Goal: Information Seeking & Learning: Compare options

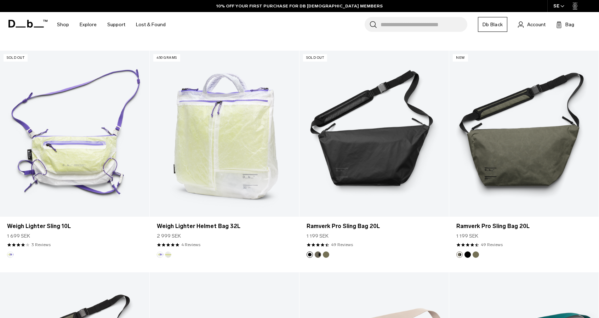
scroll to position [367, 0]
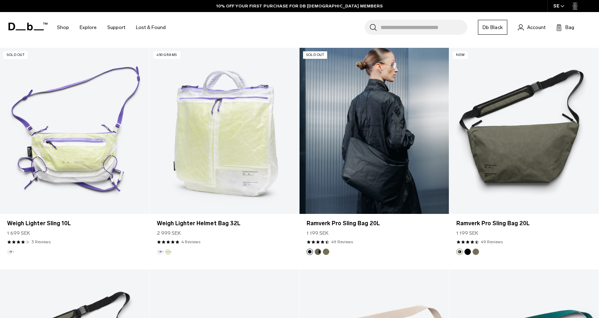
click at [384, 164] on link "Ramverk Pro Sling Bag 20L" at bounding box center [373, 131] width 149 height 166
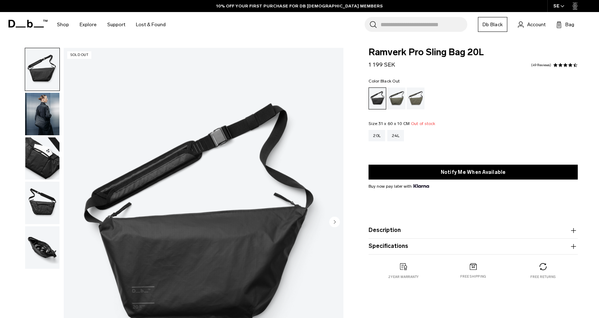
click at [333, 222] on circle "Next slide" at bounding box center [334, 221] width 11 height 11
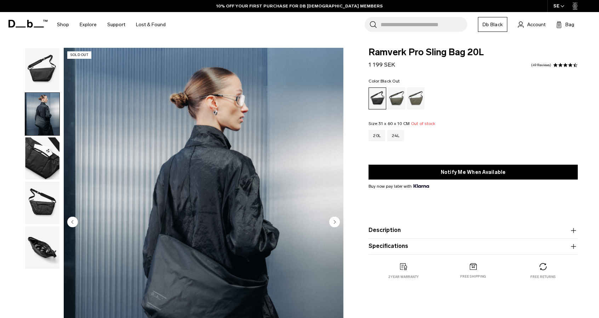
click at [333, 222] on circle "Next slide" at bounding box center [334, 221] width 11 height 11
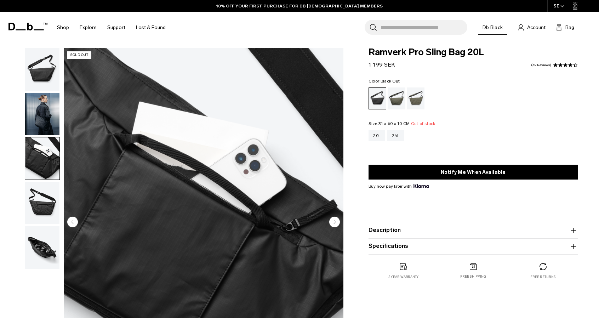
scroll to position [73, 0]
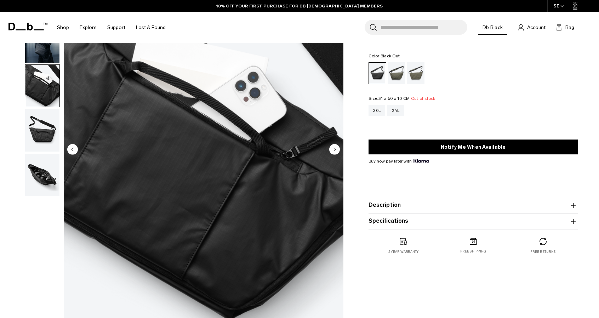
click at [338, 149] on circle "Next slide" at bounding box center [334, 149] width 11 height 11
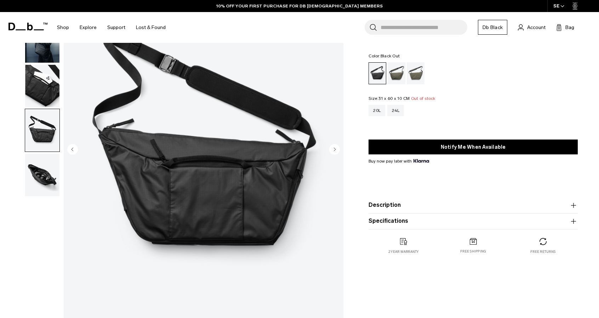
click at [338, 149] on circle "Next slide" at bounding box center [334, 149] width 11 height 11
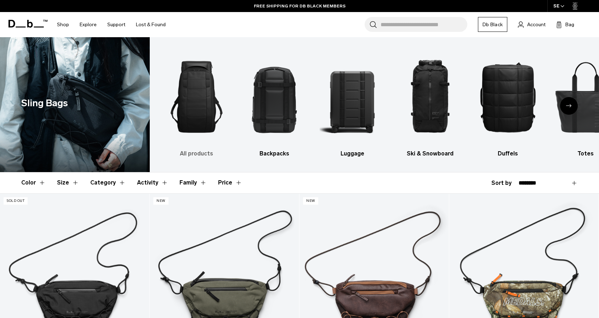
click at [198, 112] on img "1 / 10" at bounding box center [196, 97] width 65 height 98
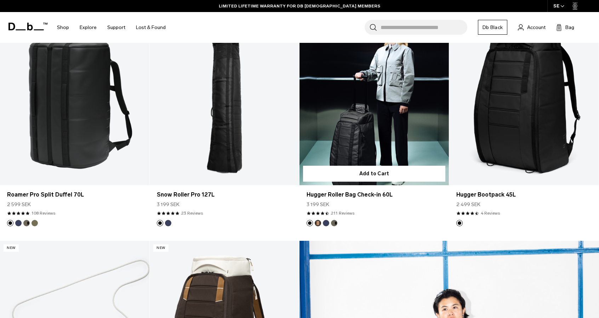
scroll to position [620, 0]
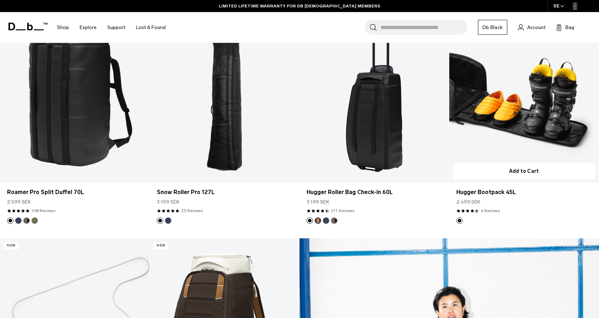
click at [484, 111] on link "Hugger Bootpack 45L" at bounding box center [523, 100] width 149 height 166
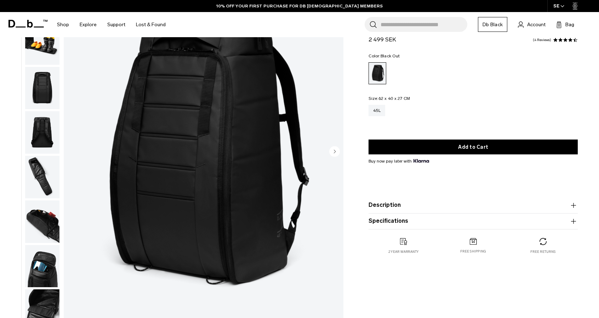
click at [42, 186] on img "button" at bounding box center [42, 177] width 34 height 42
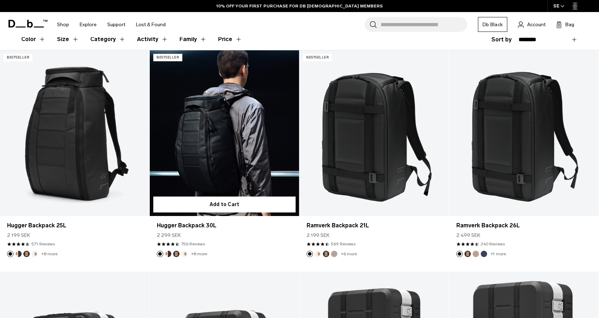
click at [235, 143] on link "Hugger Backpack 30L" at bounding box center [224, 133] width 149 height 166
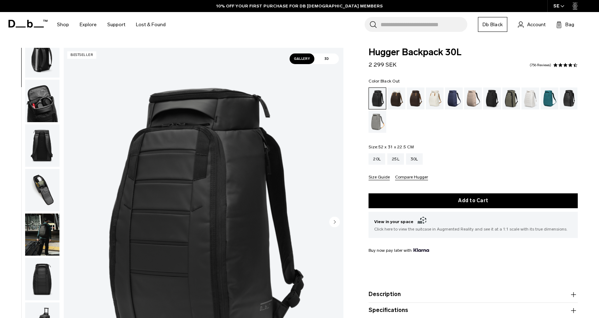
click at [41, 194] on img "button" at bounding box center [42, 190] width 34 height 42
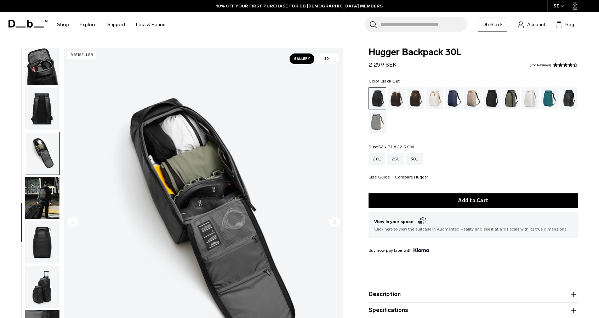
scroll to position [139, 0]
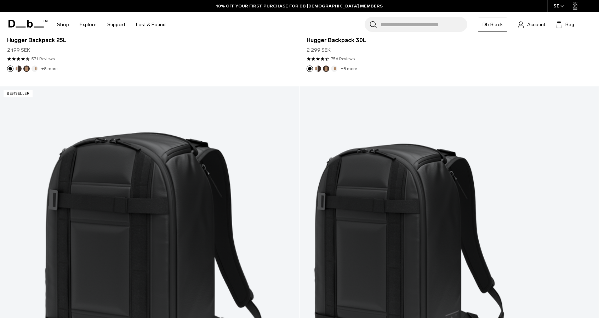
scroll to position [495, 0]
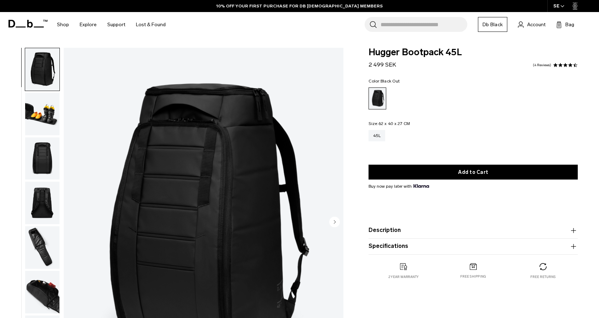
click at [33, 94] on img "button" at bounding box center [42, 114] width 34 height 42
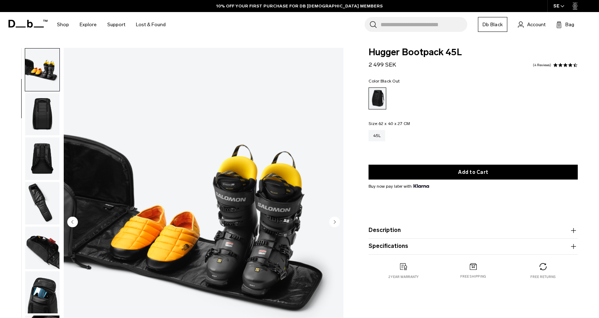
scroll to position [45, 0]
click at [40, 117] on img "button" at bounding box center [42, 114] width 34 height 42
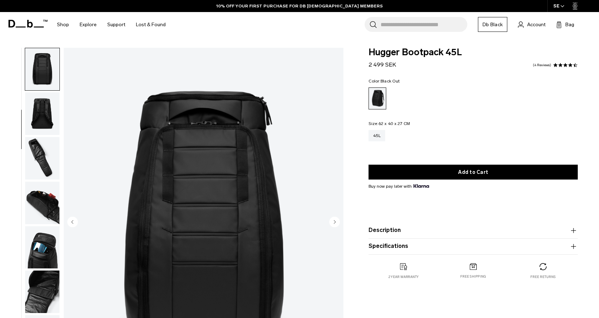
click at [49, 105] on img "button" at bounding box center [42, 113] width 34 height 42
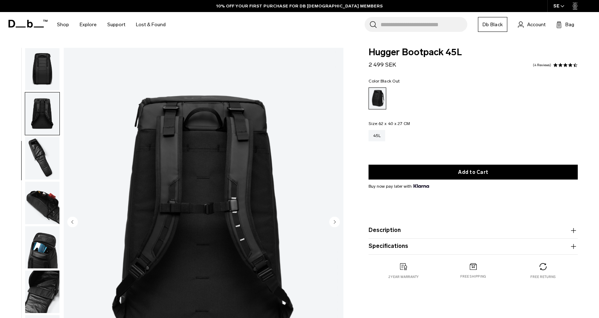
scroll to position [134, 0]
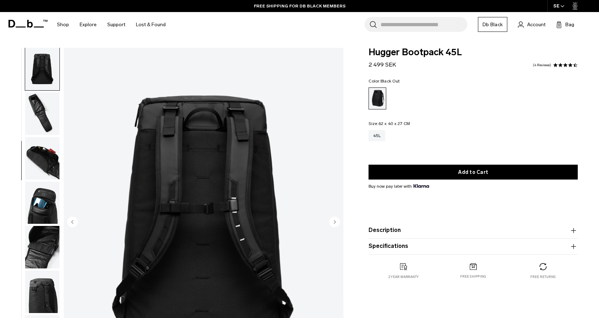
click at [52, 116] on img "button" at bounding box center [42, 113] width 34 height 42
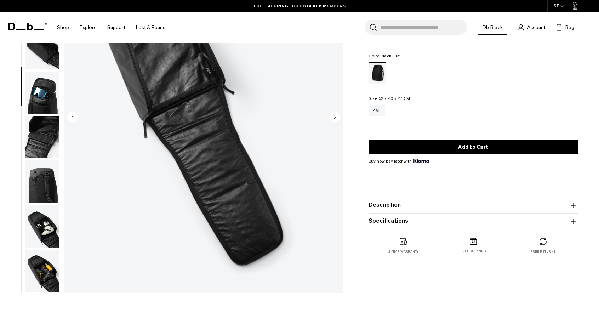
scroll to position [51, 0]
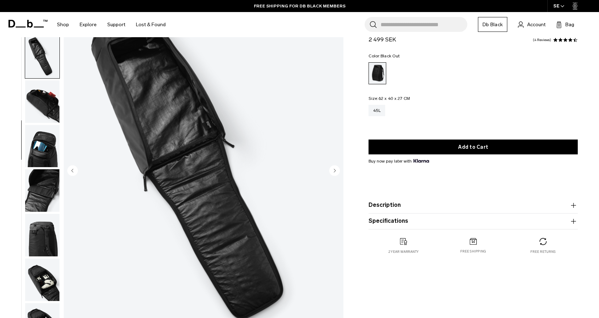
click at [50, 107] on img "button" at bounding box center [42, 101] width 34 height 42
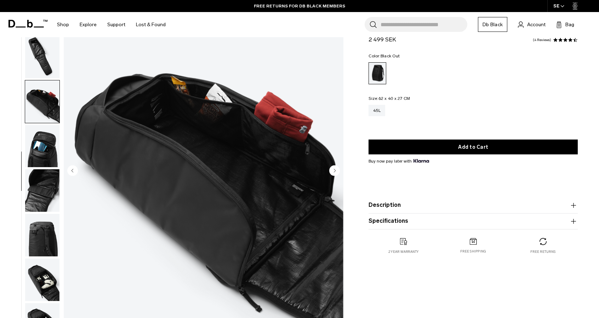
click at [45, 138] on img "button" at bounding box center [42, 146] width 34 height 42
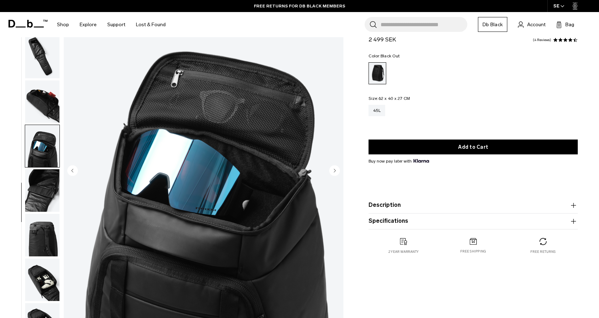
click at [45, 174] on img "button" at bounding box center [42, 190] width 34 height 42
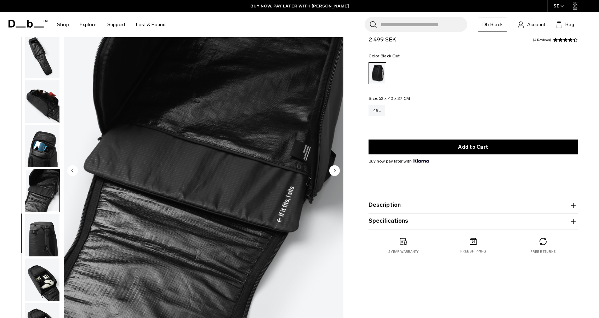
click at [39, 276] on img "button" at bounding box center [42, 279] width 34 height 42
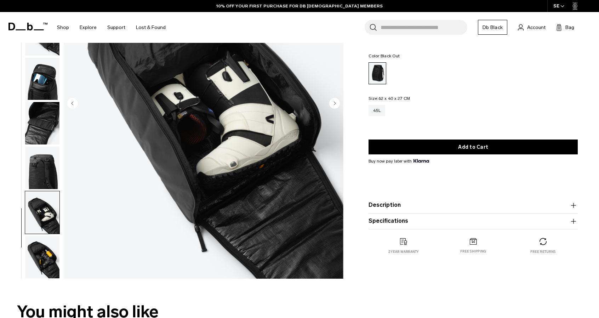
scroll to position [115, 0]
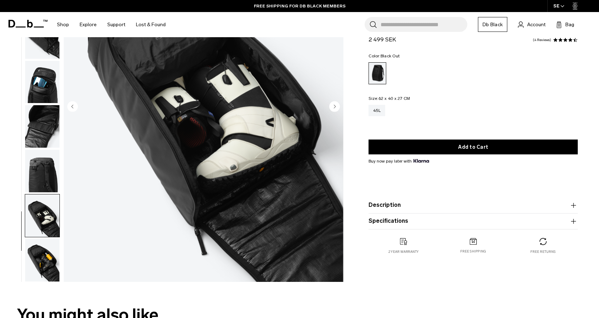
click at [41, 261] on img "button" at bounding box center [42, 260] width 34 height 42
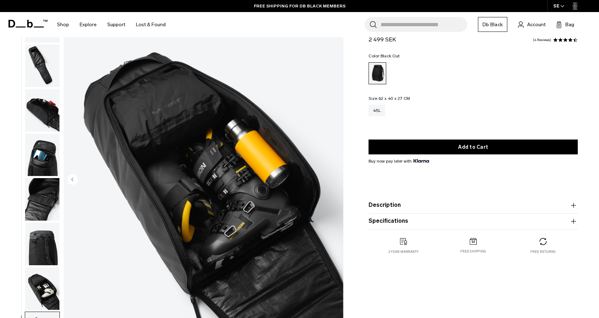
scroll to position [44, 0]
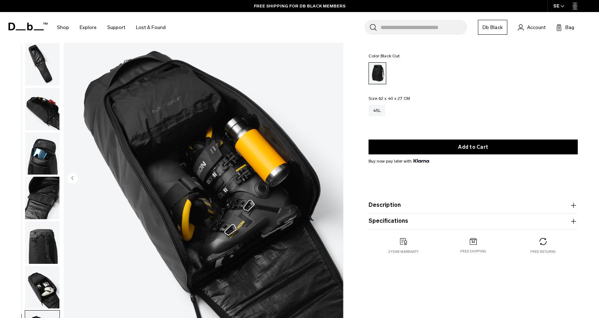
click at [49, 259] on img "button" at bounding box center [42, 242] width 34 height 42
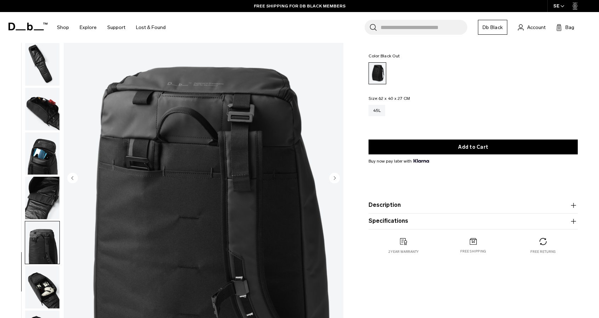
click at [49, 201] on img "button" at bounding box center [42, 198] width 34 height 42
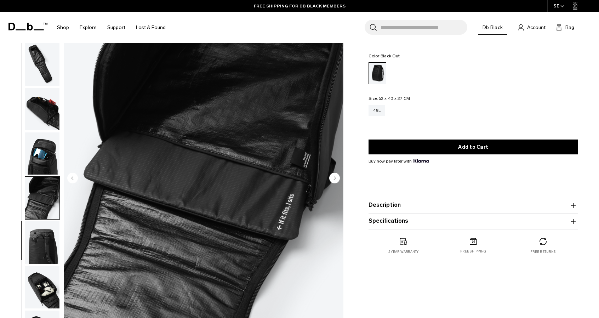
click at [32, 257] on img "button" at bounding box center [42, 242] width 34 height 42
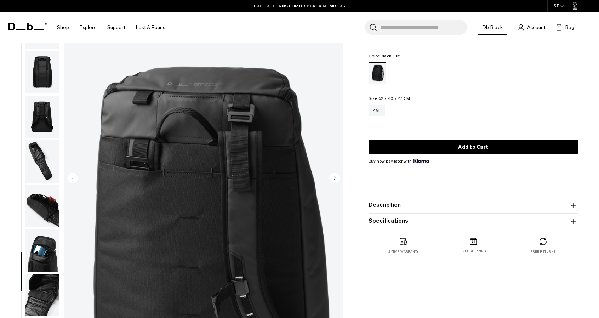
scroll to position [0, 0]
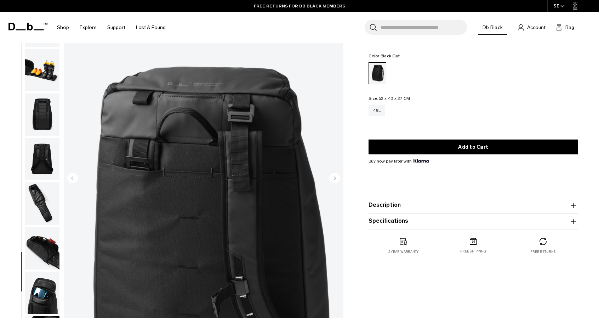
click at [39, 241] on img "button" at bounding box center [42, 248] width 34 height 42
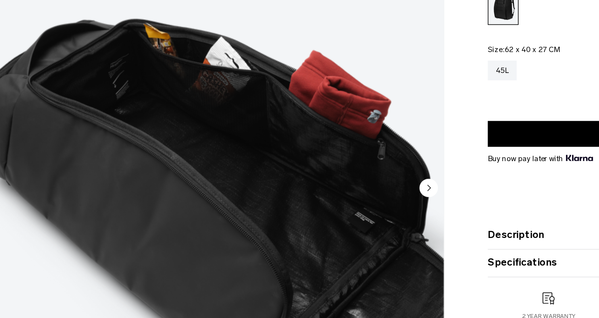
scroll to position [44, 0]
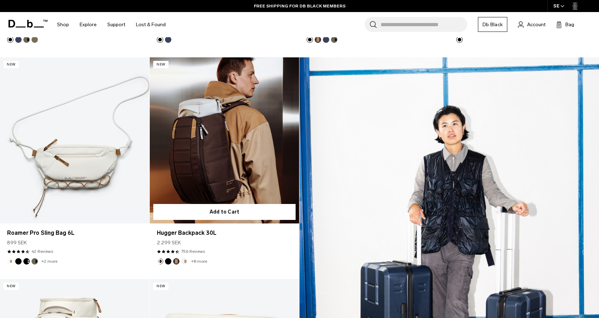
click at [201, 145] on link "Hugger Backpack 30L" at bounding box center [224, 140] width 149 height 166
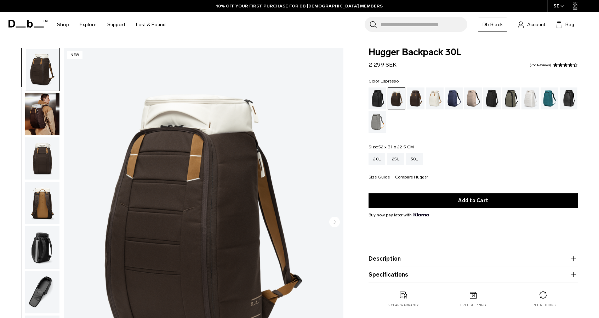
click at [410, 95] on div "Espresso" at bounding box center [416, 98] width 18 height 22
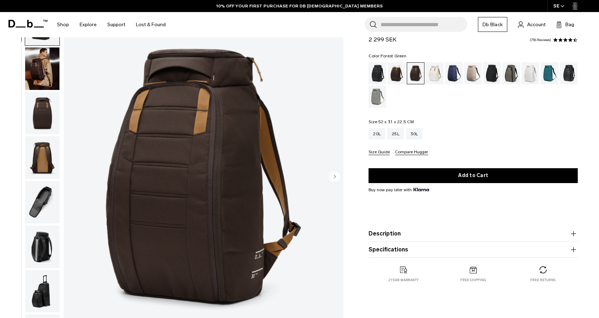
click at [512, 68] on div "Forest Green" at bounding box center [511, 73] width 18 height 22
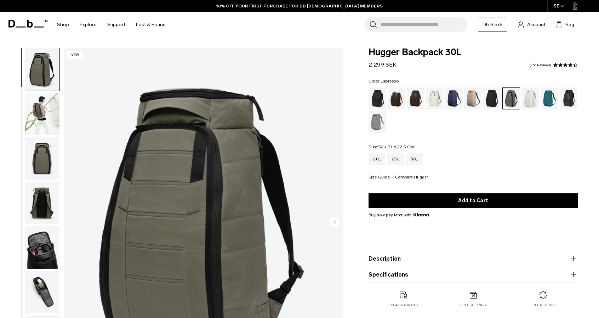
click at [414, 94] on div "Espresso" at bounding box center [416, 98] width 18 height 22
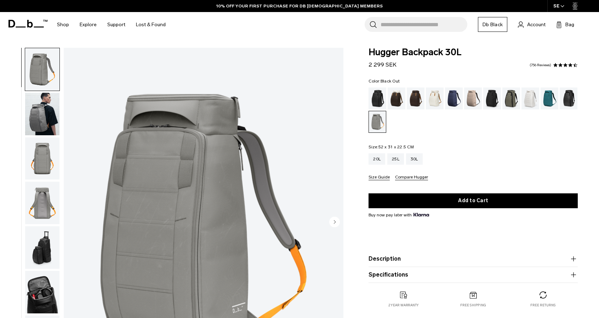
click at [384, 100] on div "Black Out" at bounding box center [377, 98] width 18 height 22
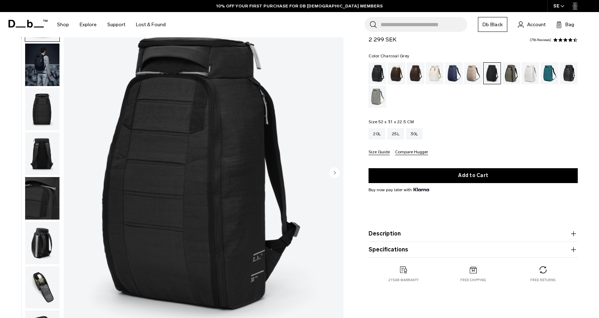
scroll to position [20, 0]
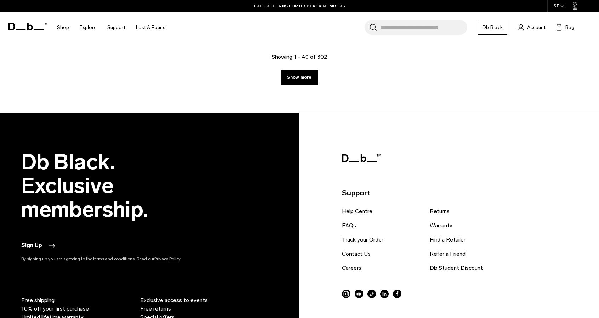
scroll to position [2582, 0]
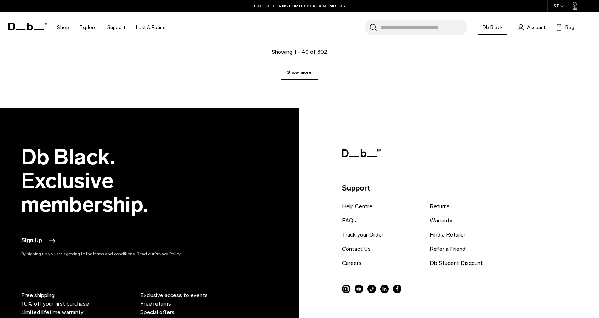
click at [302, 71] on link "Show more" at bounding box center [299, 72] width 36 height 15
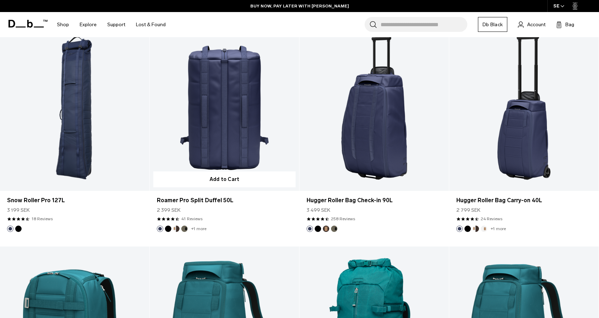
scroll to position [3048, 0]
click at [231, 116] on link "Roamer Pro Split Duffel 50L" at bounding box center [224, 108] width 149 height 166
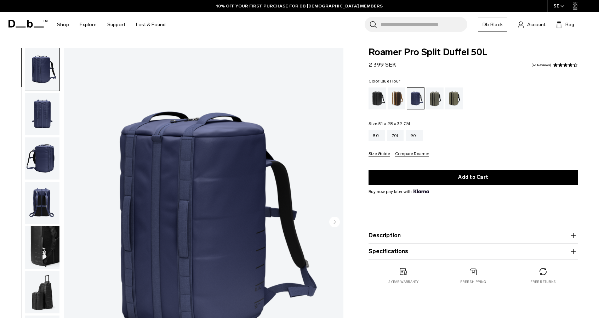
click at [43, 250] on img "button" at bounding box center [42, 247] width 34 height 42
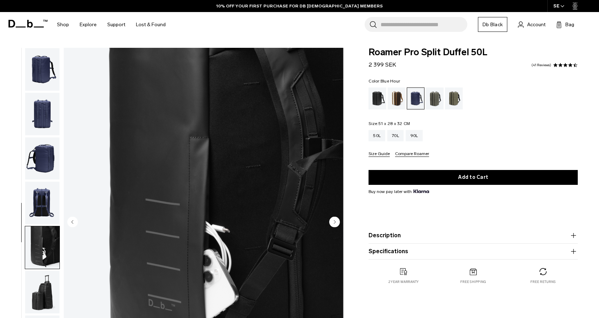
scroll to position [50, 0]
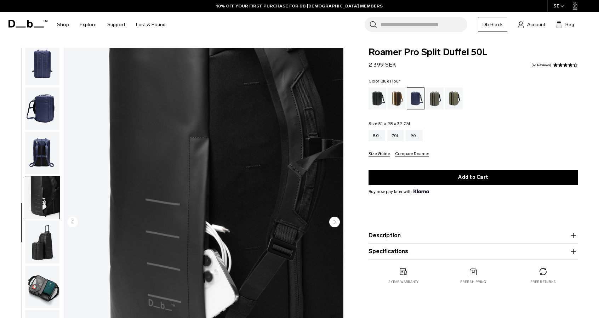
click at [46, 239] on img "button" at bounding box center [42, 242] width 34 height 42
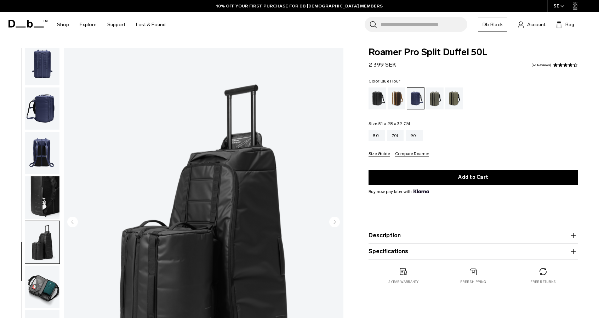
click at [47, 273] on img "button" at bounding box center [42, 286] width 34 height 42
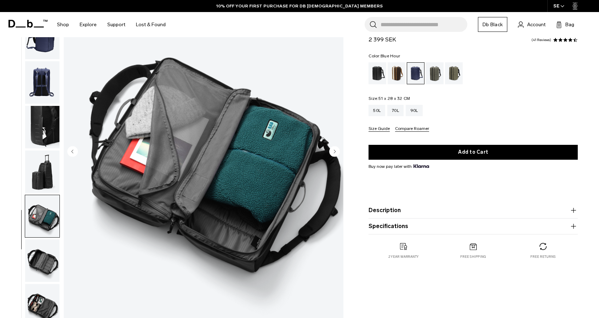
scroll to position [71, 0]
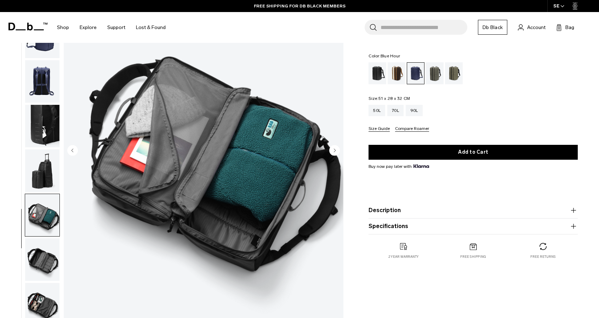
click at [336, 150] on circle "Next slide" at bounding box center [334, 150] width 11 height 11
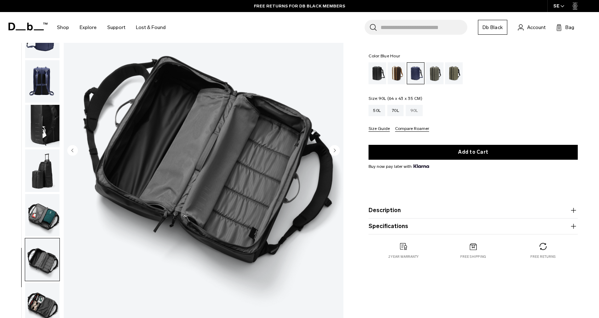
click at [415, 114] on div "90L" at bounding box center [414, 110] width 17 height 11
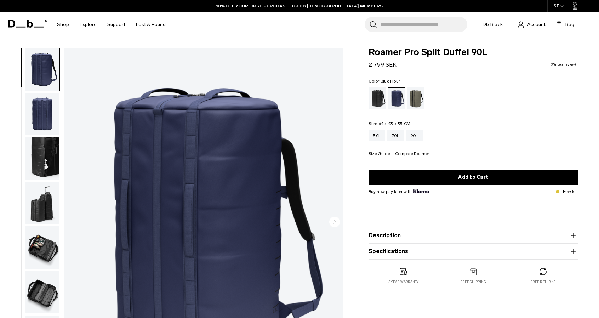
click at [334, 220] on icon "Next slide" at bounding box center [335, 221] width 2 height 3
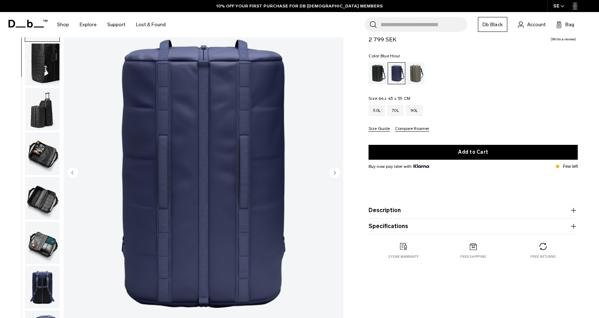
click at [334, 173] on icon "Next slide" at bounding box center [335, 172] width 2 height 3
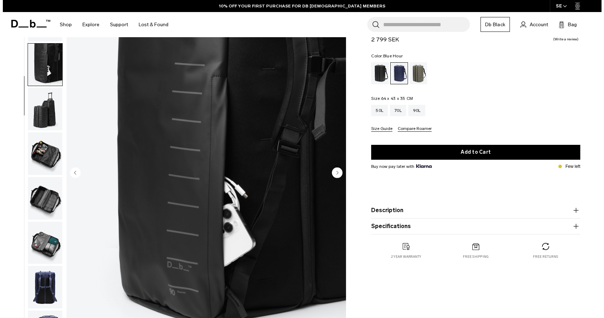
scroll to position [50, 0]
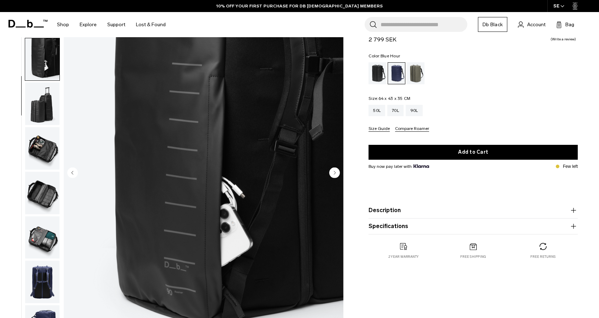
click at [334, 173] on icon "Next slide" at bounding box center [335, 172] width 2 height 3
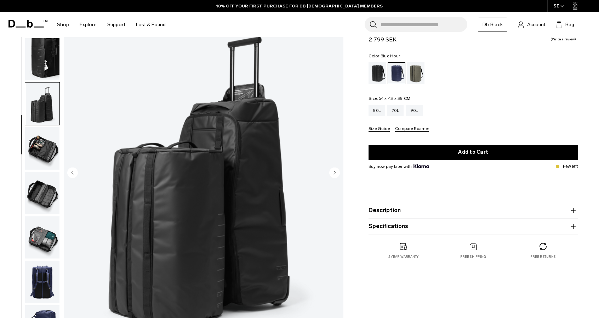
click at [334, 173] on icon "Next slide" at bounding box center [335, 172] width 2 height 3
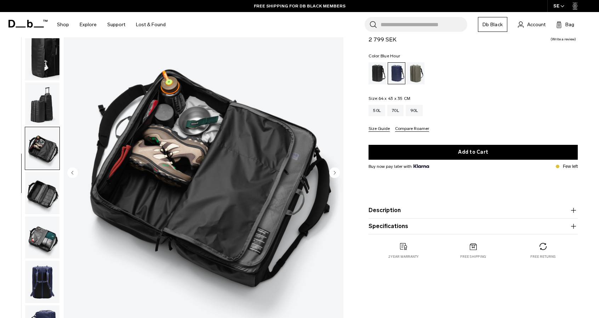
click at [333, 170] on circle "Next slide" at bounding box center [334, 172] width 11 height 11
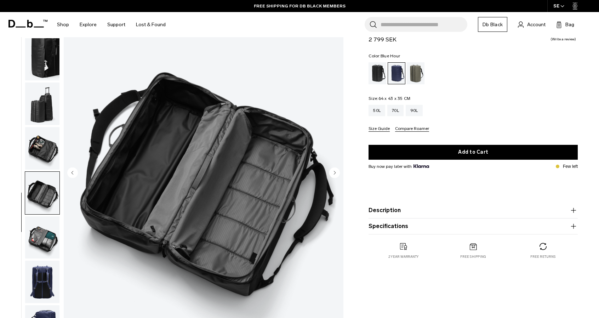
click at [333, 170] on circle "Next slide" at bounding box center [334, 172] width 11 height 11
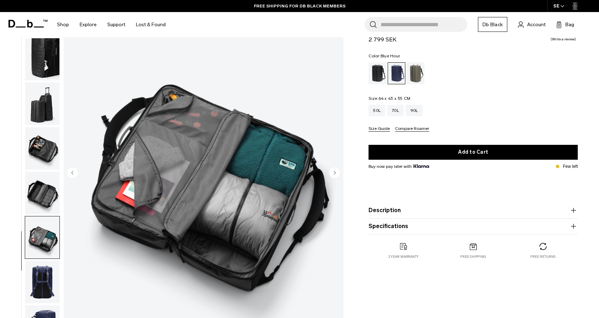
click at [333, 170] on circle "Next slide" at bounding box center [334, 172] width 11 height 11
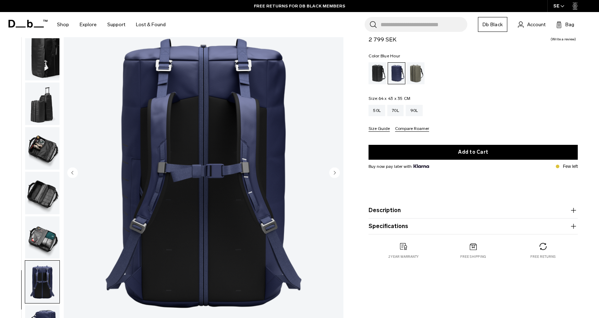
click at [333, 170] on circle "Next slide" at bounding box center [334, 172] width 11 height 11
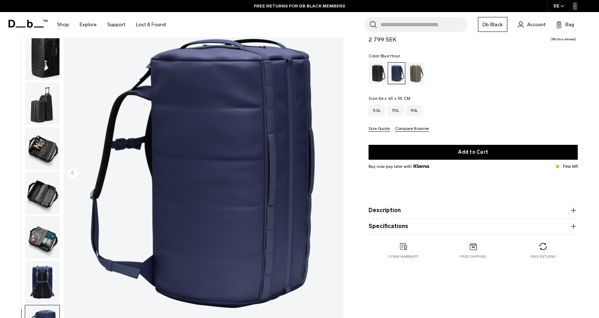
click at [333, 170] on img "9 / 9" at bounding box center [204, 173] width 280 height 349
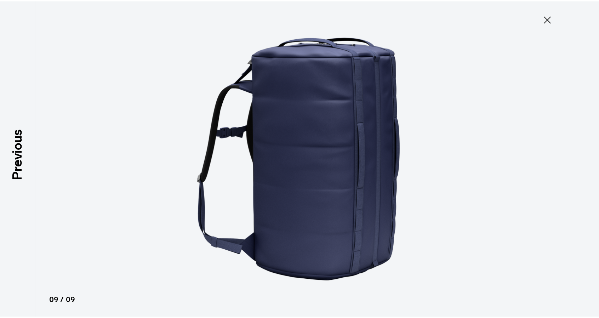
scroll to position [46, 0]
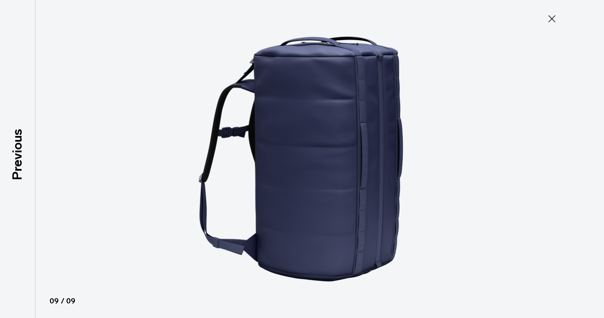
click at [558, 21] on button "Close" at bounding box center [551, 18] width 23 height 15
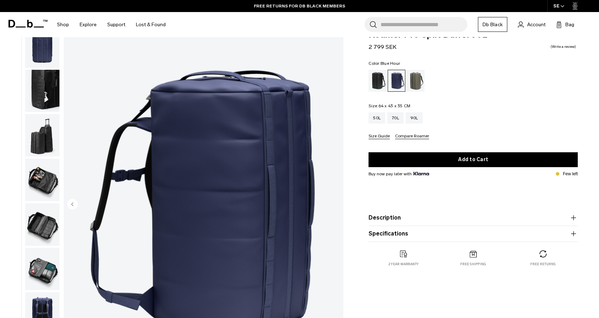
scroll to position [17, 0]
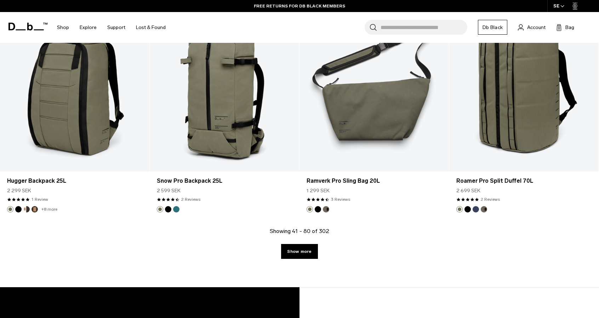
scroll to position [2245, 0]
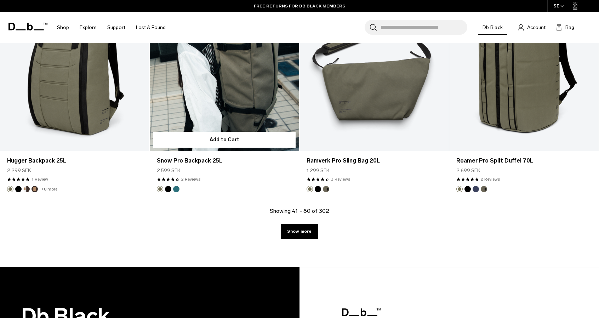
click at [211, 111] on link "Snow Pro Backpack 25L" at bounding box center [224, 68] width 149 height 166
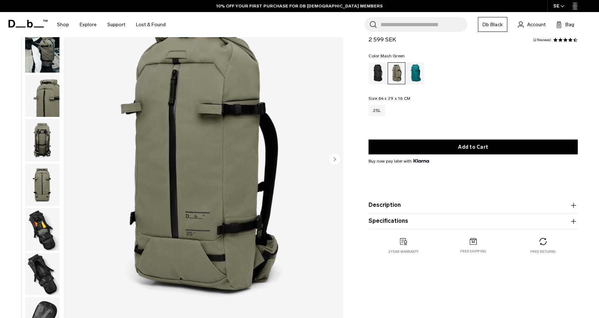
click at [331, 160] on circle "Next slide" at bounding box center [334, 159] width 11 height 11
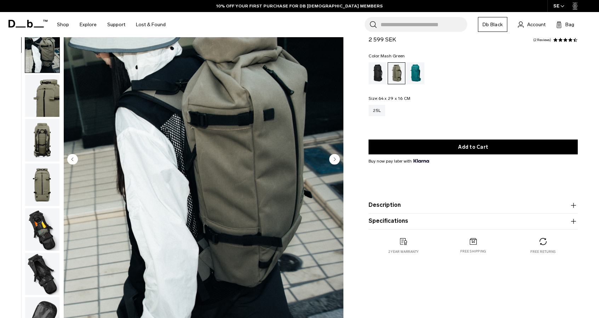
click at [331, 160] on circle "Next slide" at bounding box center [334, 159] width 11 height 11
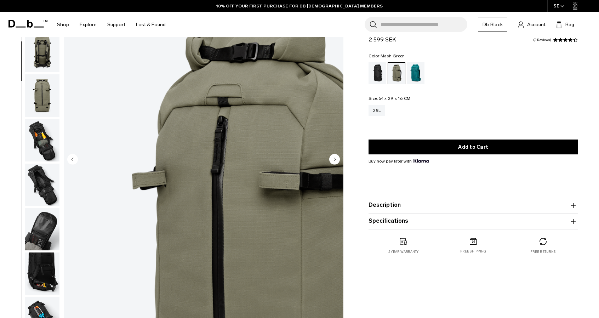
click at [331, 160] on circle "Next slide" at bounding box center [334, 159] width 11 height 11
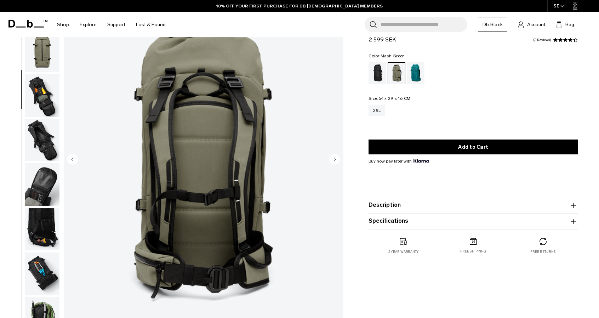
click at [331, 160] on circle "Next slide" at bounding box center [334, 159] width 11 height 11
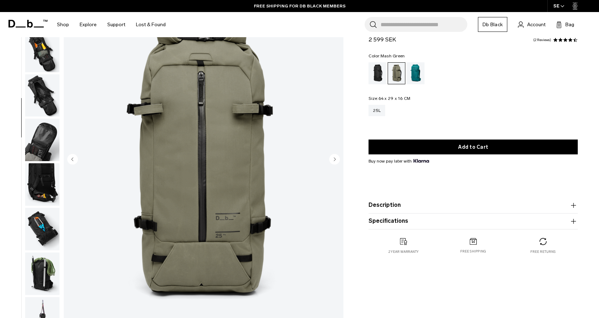
click at [331, 160] on circle "Next slide" at bounding box center [334, 159] width 11 height 11
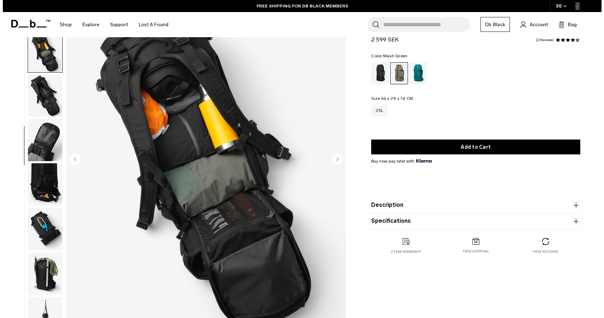
scroll to position [184, 0]
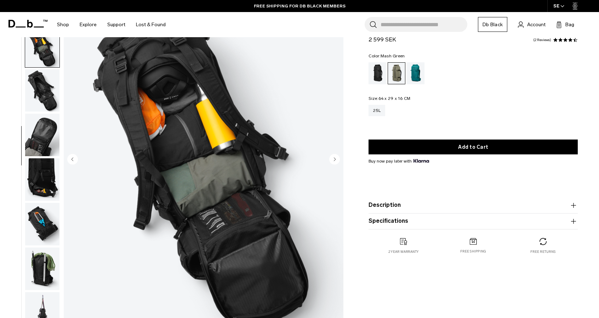
click at [331, 160] on circle "Next slide" at bounding box center [334, 159] width 11 height 11
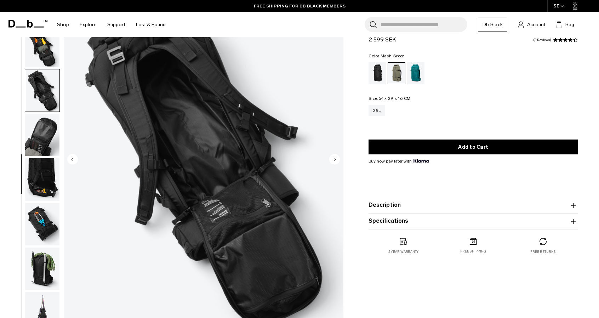
click at [331, 160] on circle "Next slide" at bounding box center [334, 159] width 11 height 11
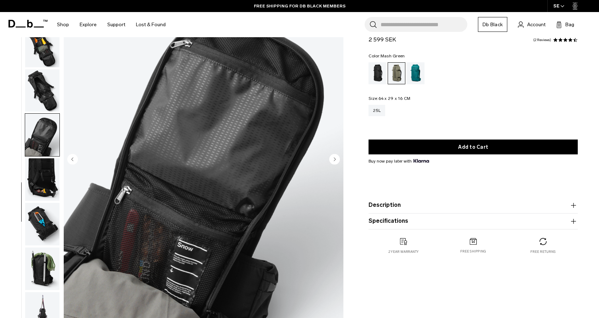
click at [331, 160] on circle "Next slide" at bounding box center [334, 159] width 11 height 11
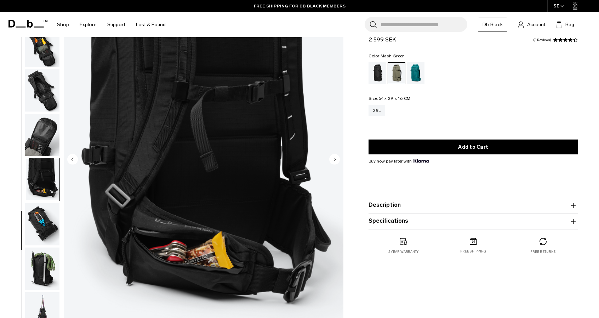
click at [331, 160] on circle "Next slide" at bounding box center [334, 159] width 11 height 11
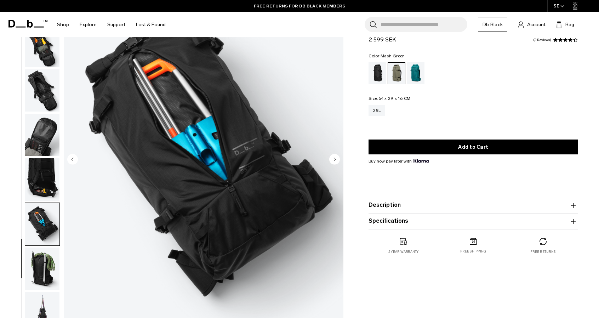
click at [339, 159] on circle "Next slide" at bounding box center [334, 159] width 11 height 11
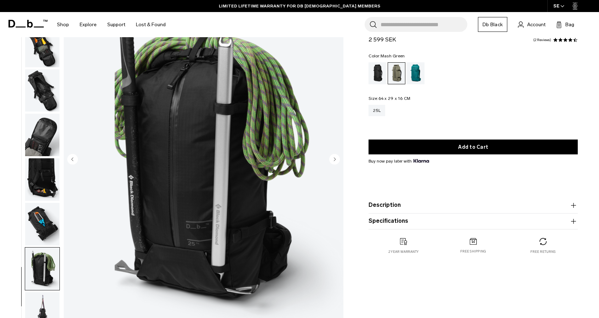
click at [336, 162] on circle "Next slide" at bounding box center [334, 159] width 11 height 11
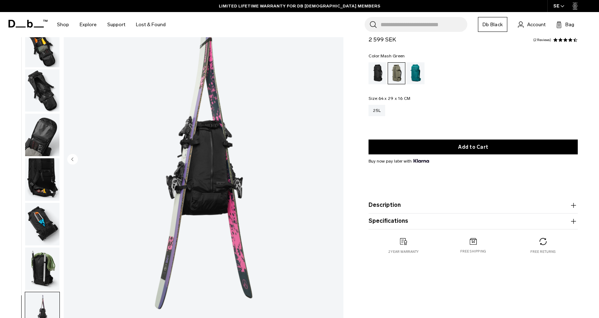
click at [336, 162] on img "12 / 12" at bounding box center [204, 159] width 280 height 349
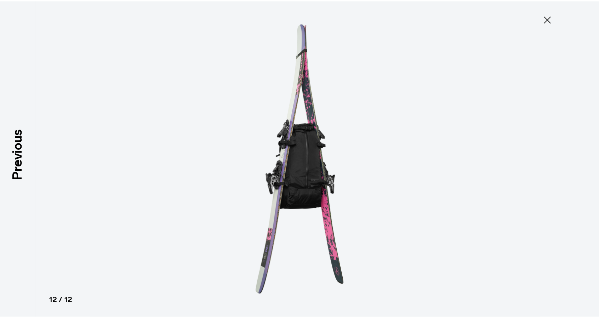
scroll to position [180, 0]
click at [552, 24] on icon at bounding box center [551, 18] width 11 height 11
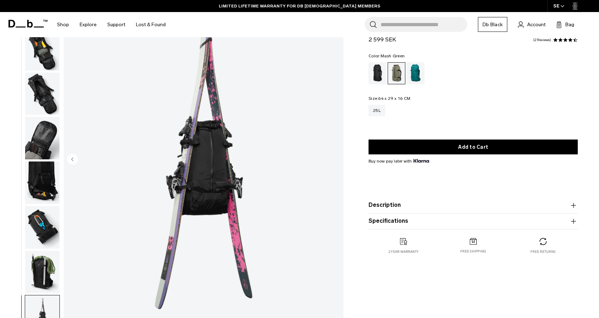
scroll to position [184, 0]
